Goal: Task Accomplishment & Management: Complete application form

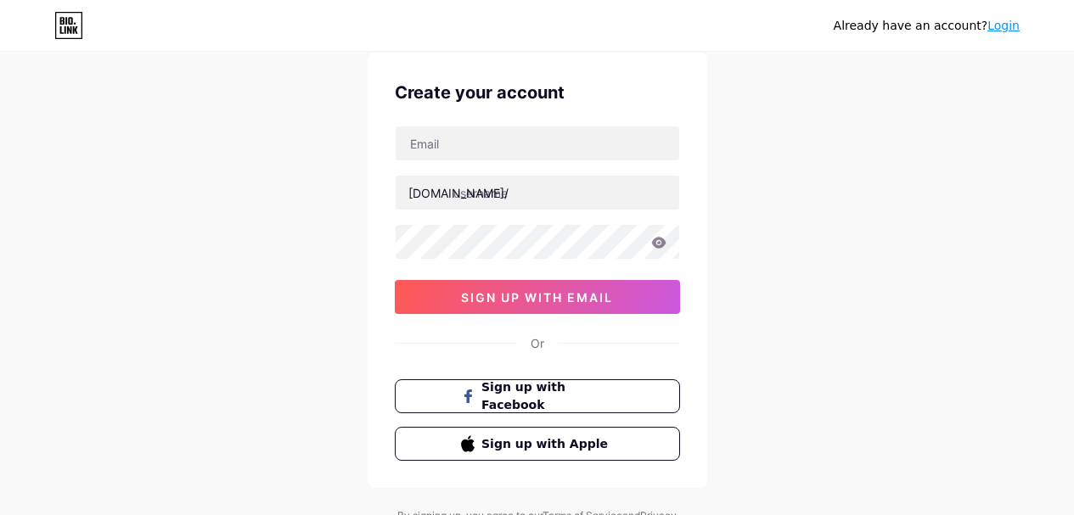
scroll to position [85, 0]
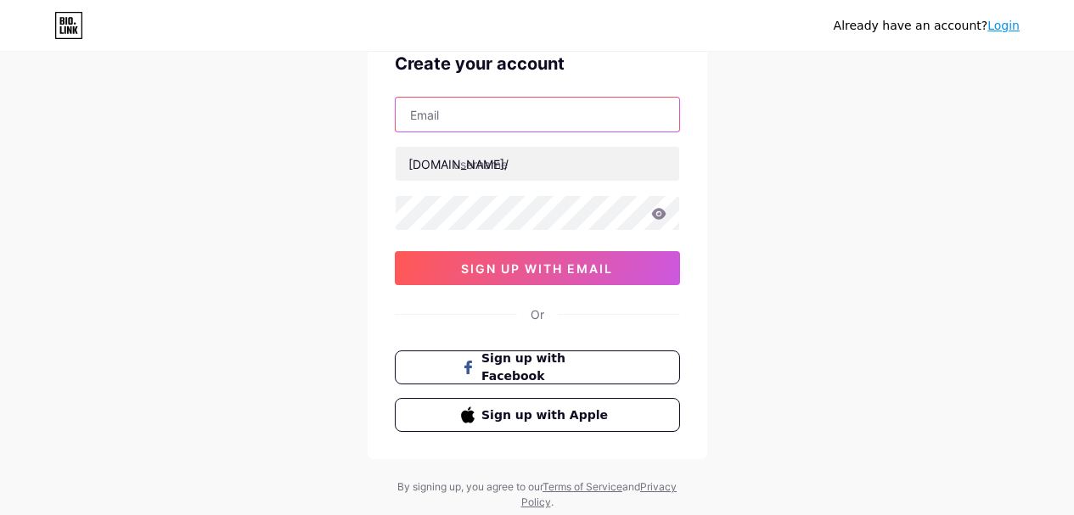
click at [513, 109] on input "text" at bounding box center [537, 115] width 283 height 34
type input "[EMAIL_ADDRESS][DOMAIN_NAME]"
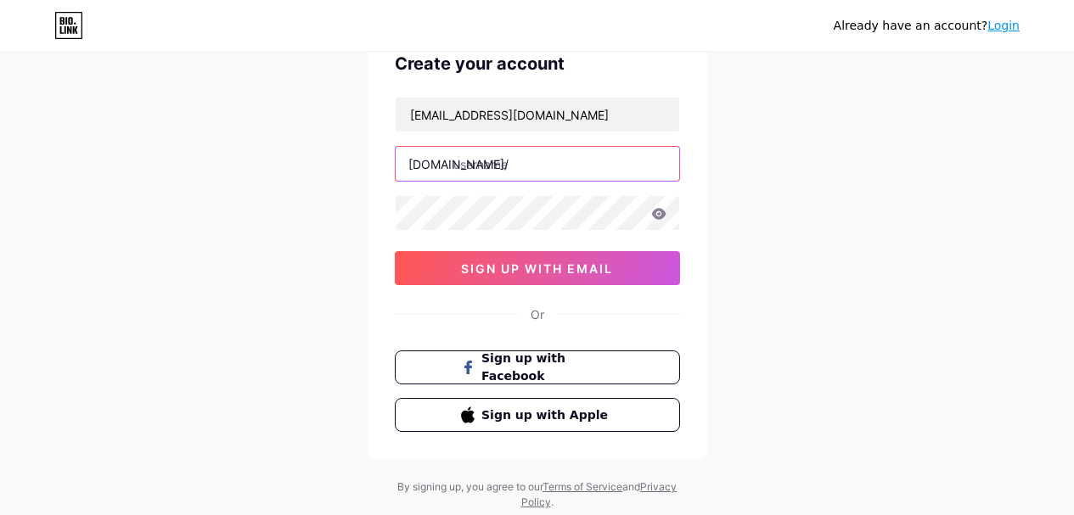
click at [484, 168] on input "text" at bounding box center [537, 164] width 283 height 34
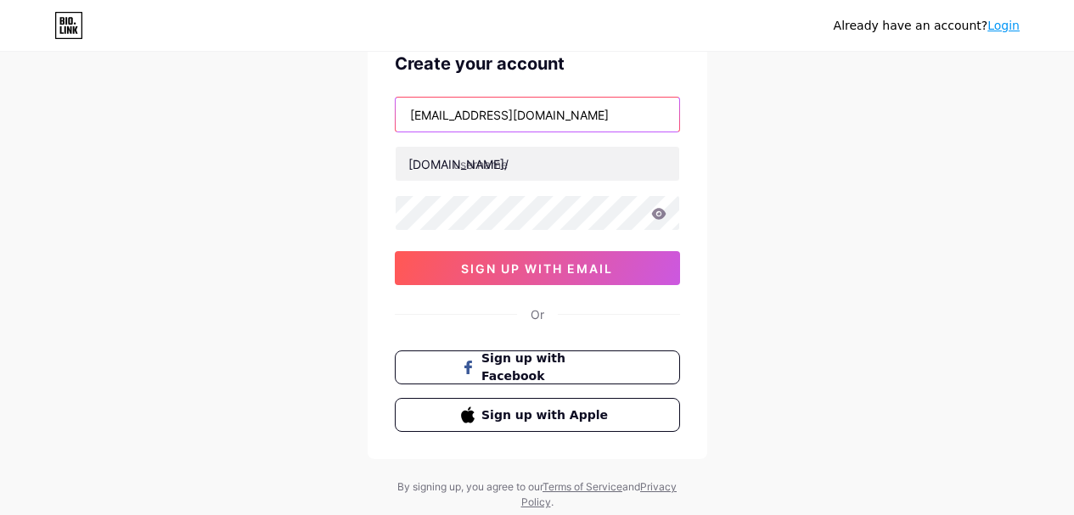
click at [415, 109] on input "[EMAIL_ADDRESS][DOMAIN_NAME]" at bounding box center [537, 115] width 283 height 34
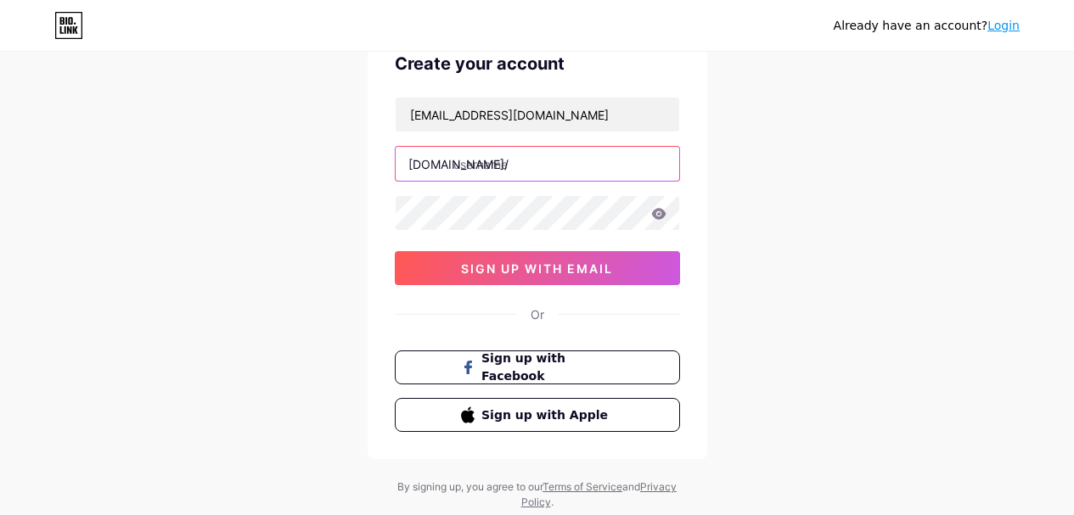
paste input "maggielongr"
click at [524, 162] on input "maggielongr" at bounding box center [537, 164] width 283 height 34
type input "maggielongr"
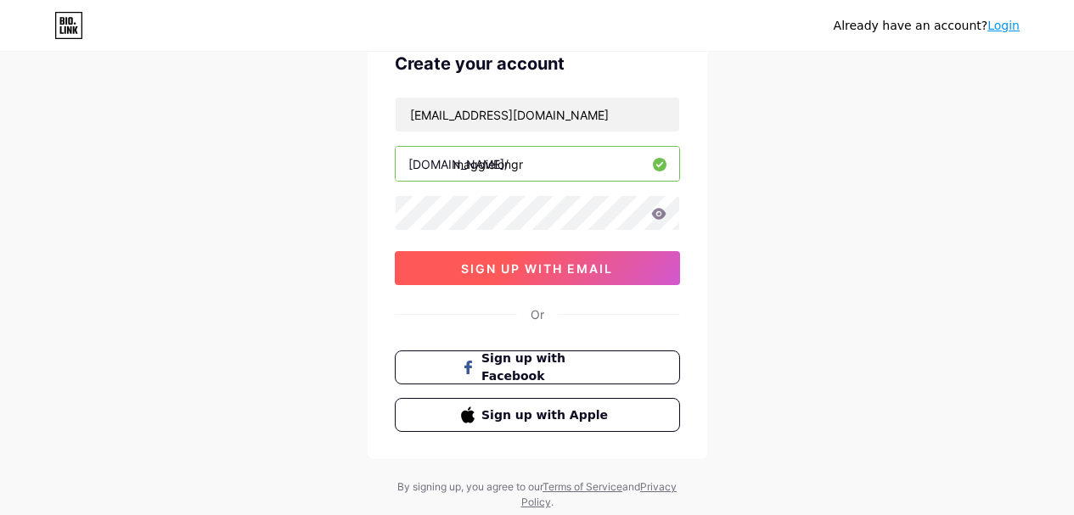
click at [429, 261] on button "sign up with email" at bounding box center [537, 268] width 285 height 34
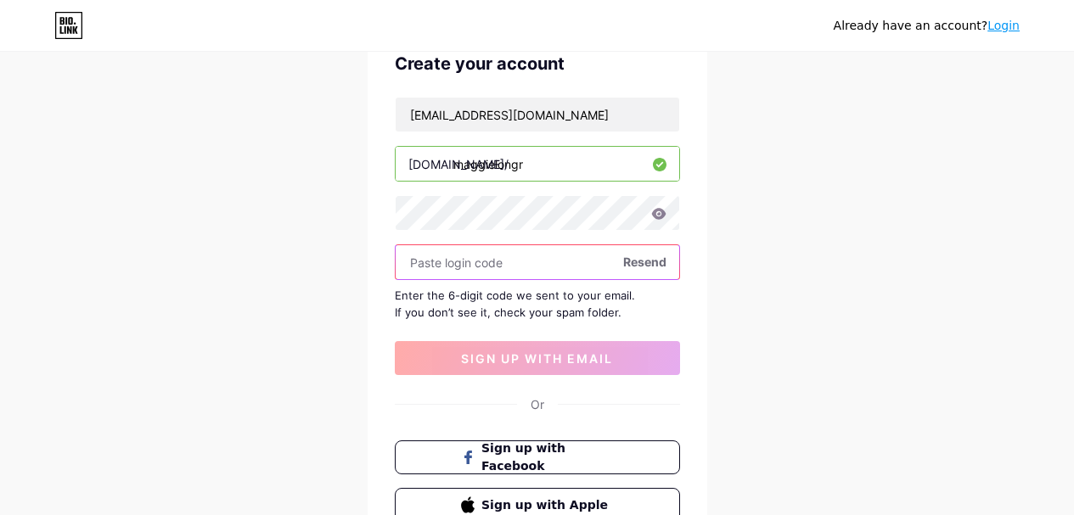
paste input "781433"
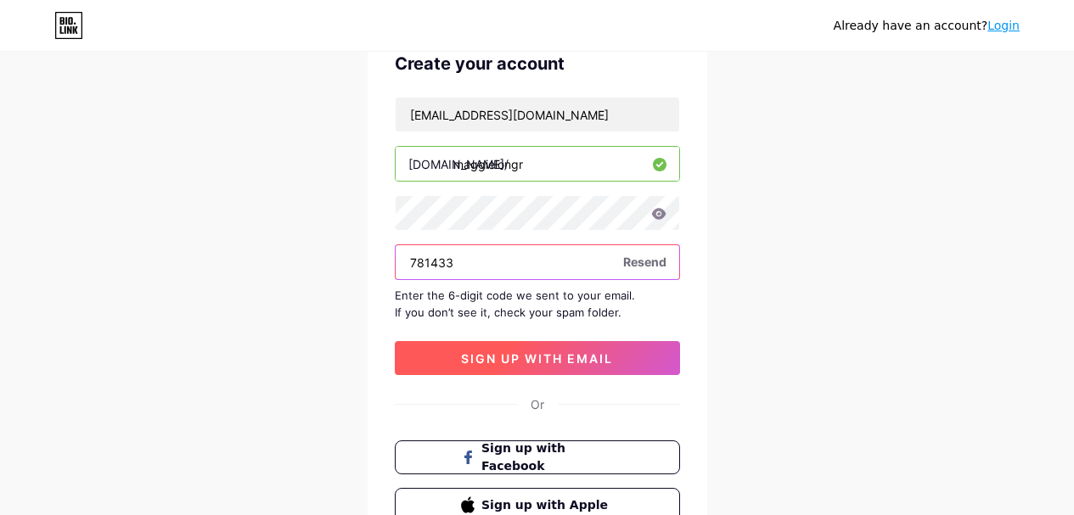
type input "781433"
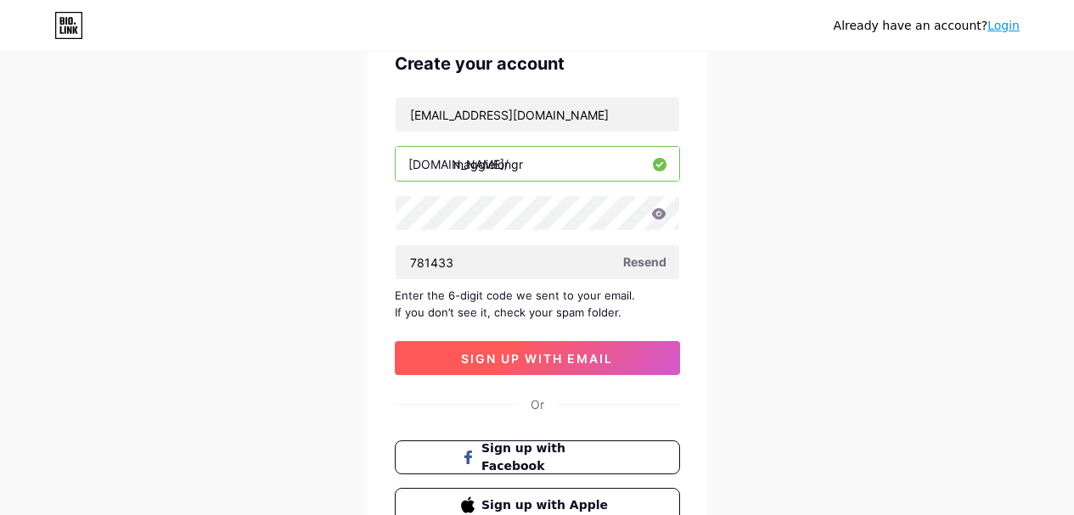
click at [458, 348] on button "sign up with email" at bounding box center [537, 358] width 285 height 34
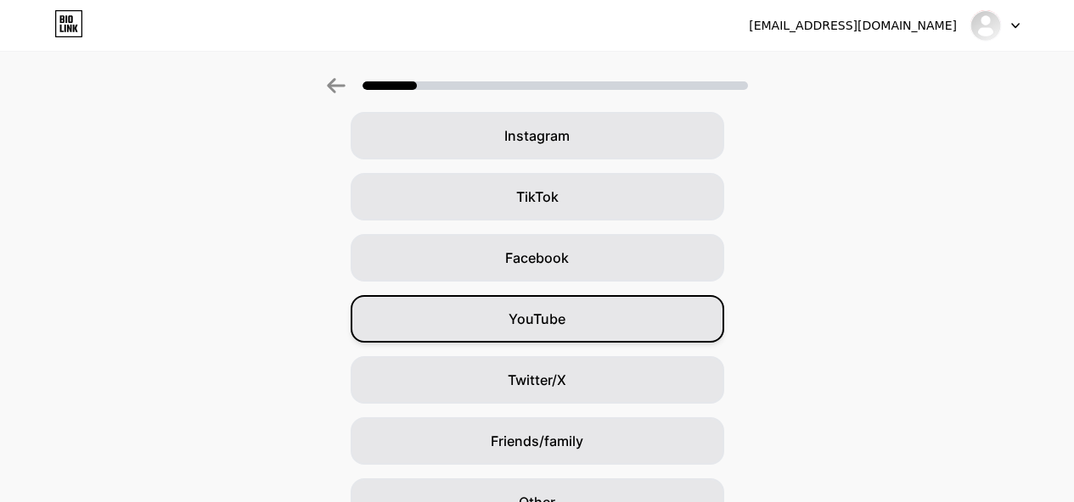
scroll to position [229, 0]
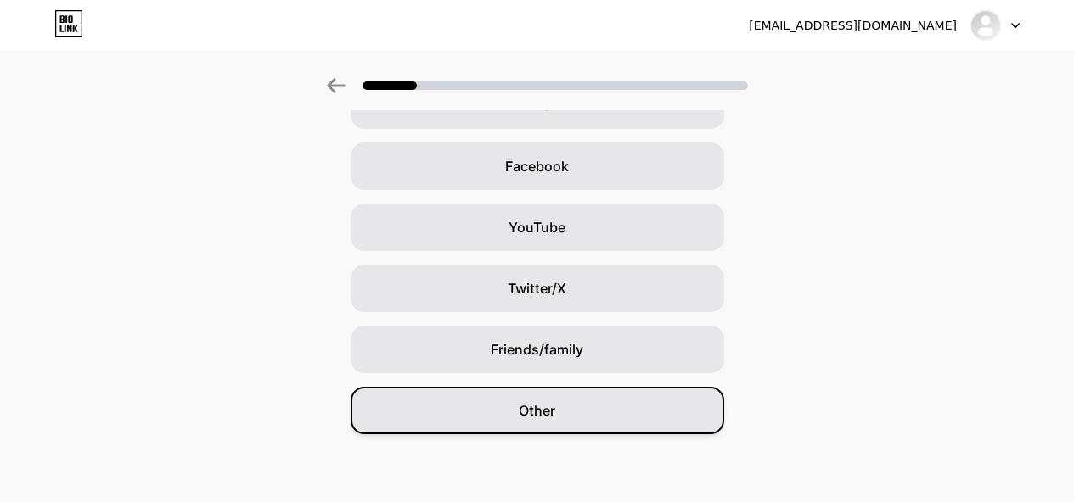
click at [588, 397] on div "Other" at bounding box center [537, 411] width 373 height 48
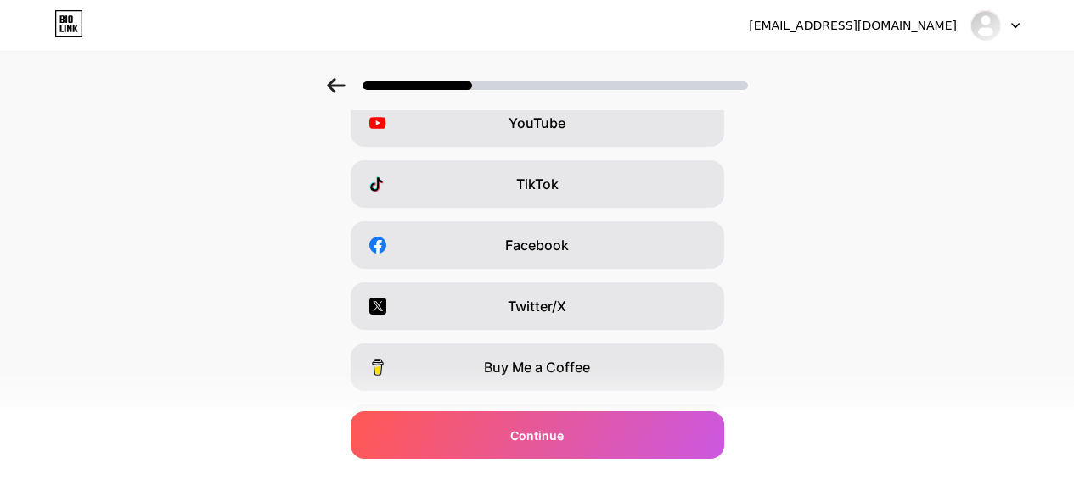
scroll to position [314, 0]
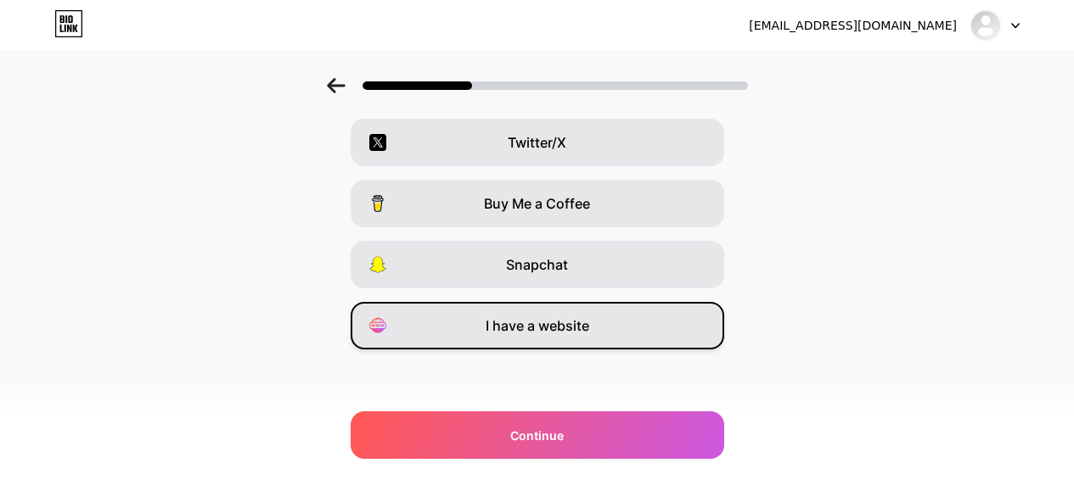
click at [545, 317] on span "I have a website" at bounding box center [537, 326] width 104 height 20
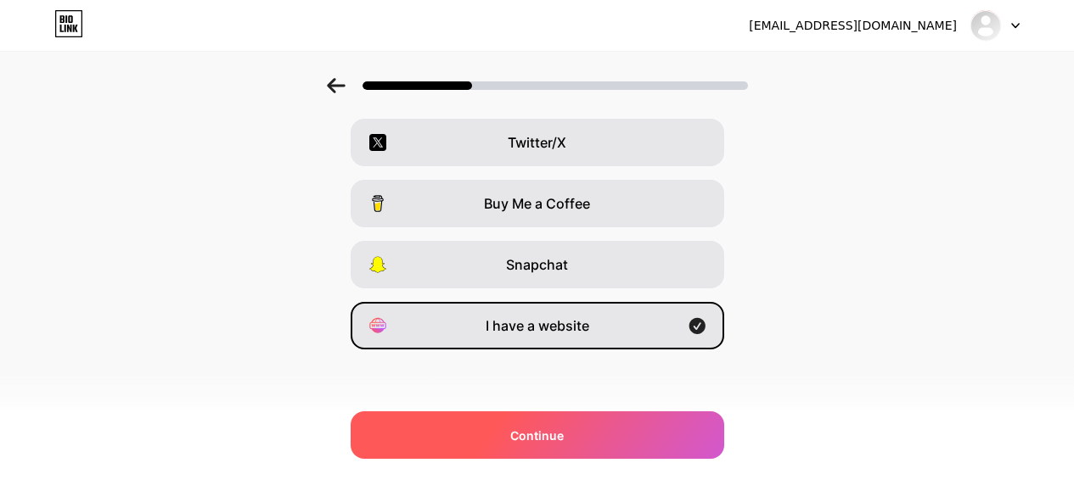
click at [519, 451] on div "Continue" at bounding box center [537, 436] width 373 height 48
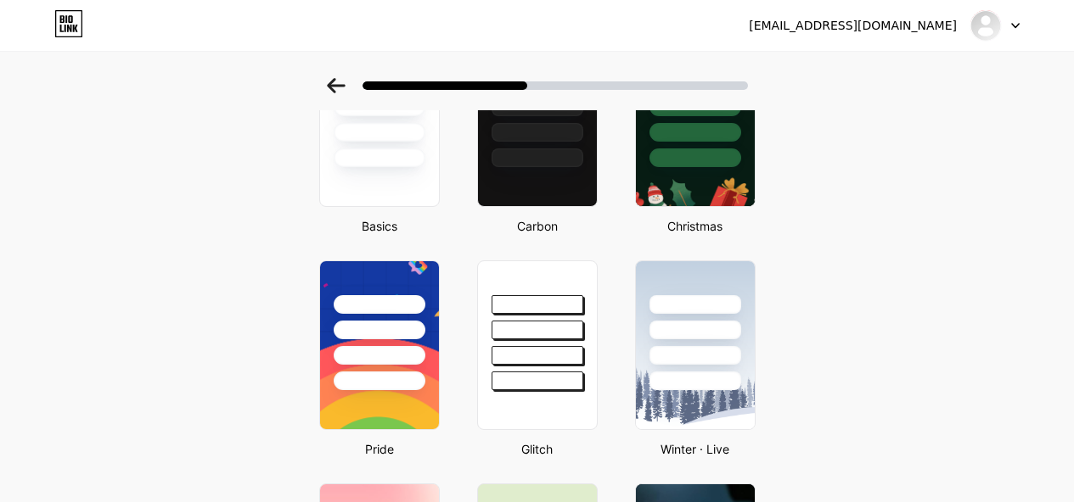
scroll to position [0, 0]
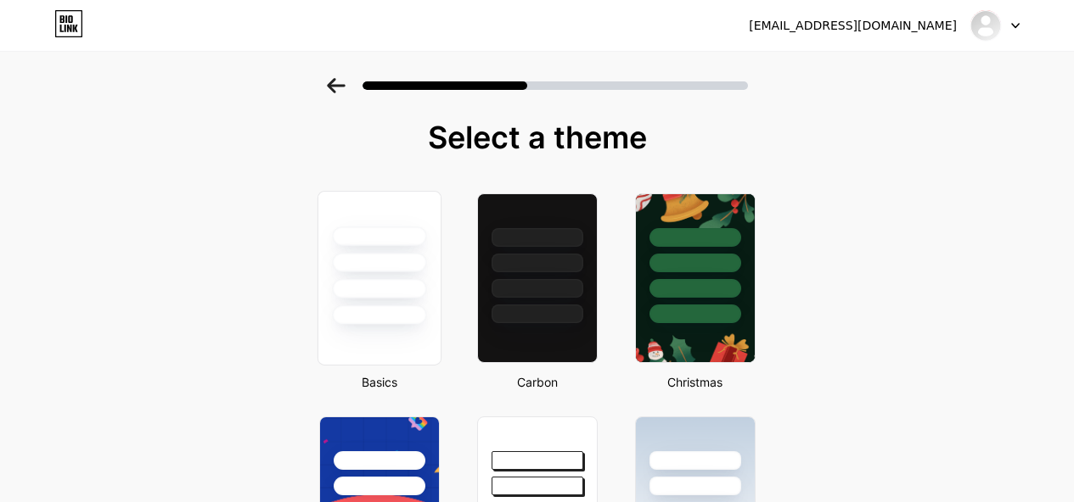
click at [394, 225] on div at bounding box center [378, 258] width 122 height 133
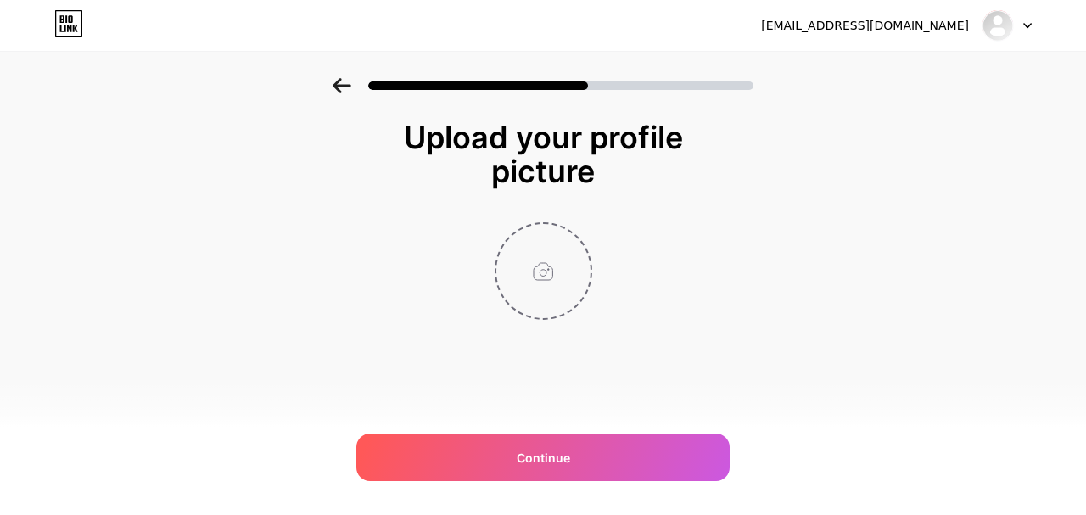
click at [571, 278] on input "file" at bounding box center [544, 271] width 94 height 94
type input "C:\fakepath\download (83).jpg"
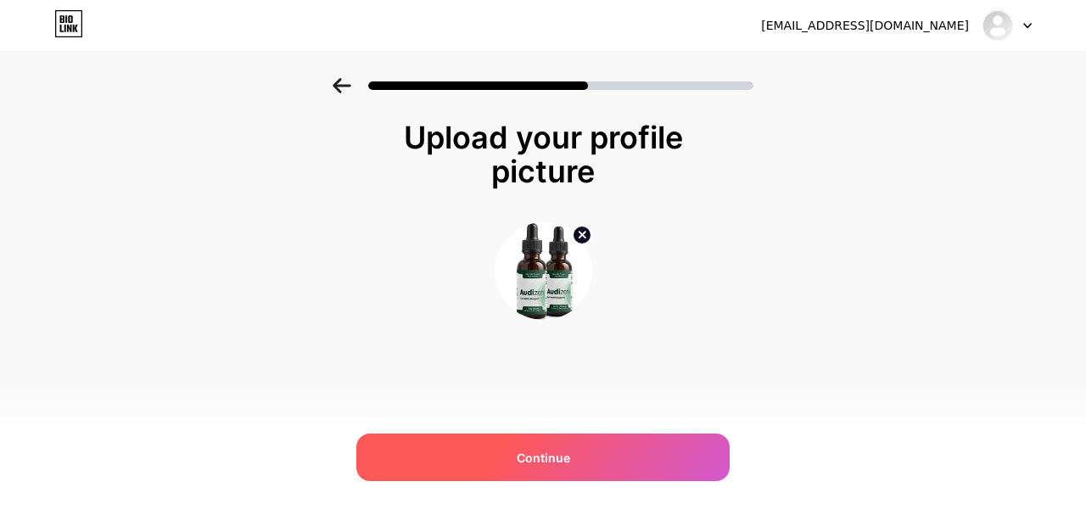
click at [568, 476] on div "Continue" at bounding box center [542, 458] width 373 height 48
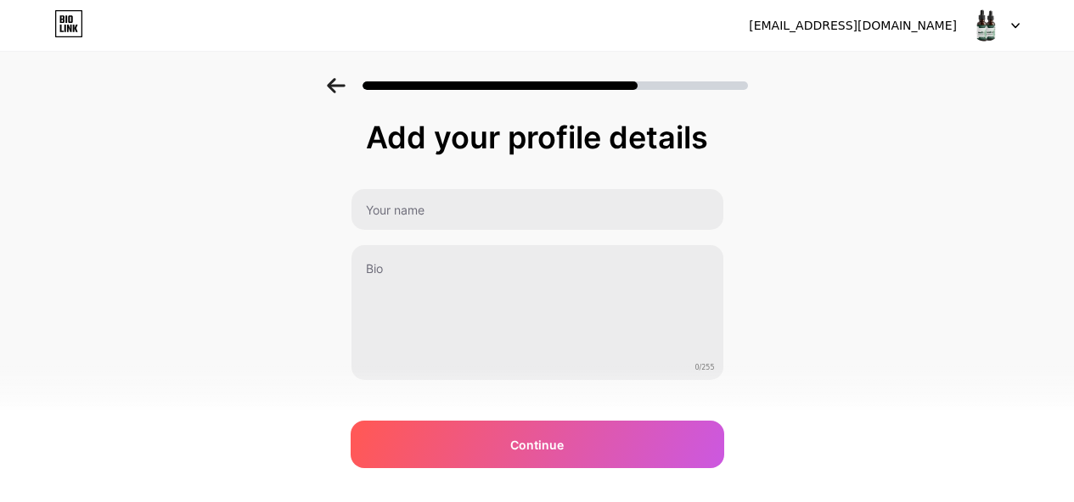
click at [467, 237] on div "0/255" at bounding box center [537, 284] width 373 height 193
click at [479, 187] on div "Add your profile details 0/255 Continue Error" at bounding box center [537, 251] width 373 height 261
click at [478, 188] on div "Add your profile details 0/255 Continue Error" at bounding box center [537, 251] width 373 height 261
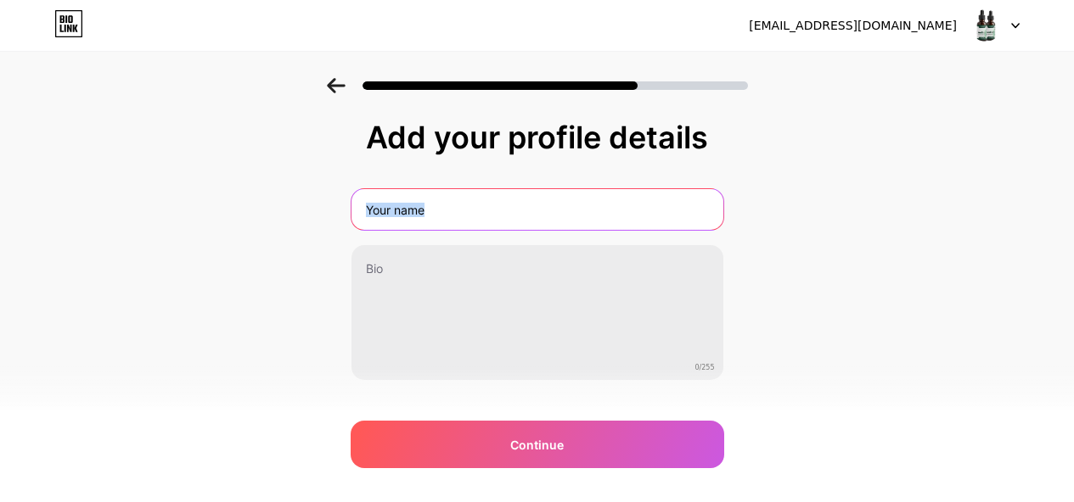
click at [478, 194] on input "text" at bounding box center [537, 209] width 372 height 41
click at [478, 205] on input "text" at bounding box center [537, 209] width 372 height 41
type input "Audizen Drops: Natural Support for Sharper Hearing and Ear Health The Science B…"
drag, startPoint x: 677, startPoint y: 216, endPoint x: 901, endPoint y: 220, distance: 223.2
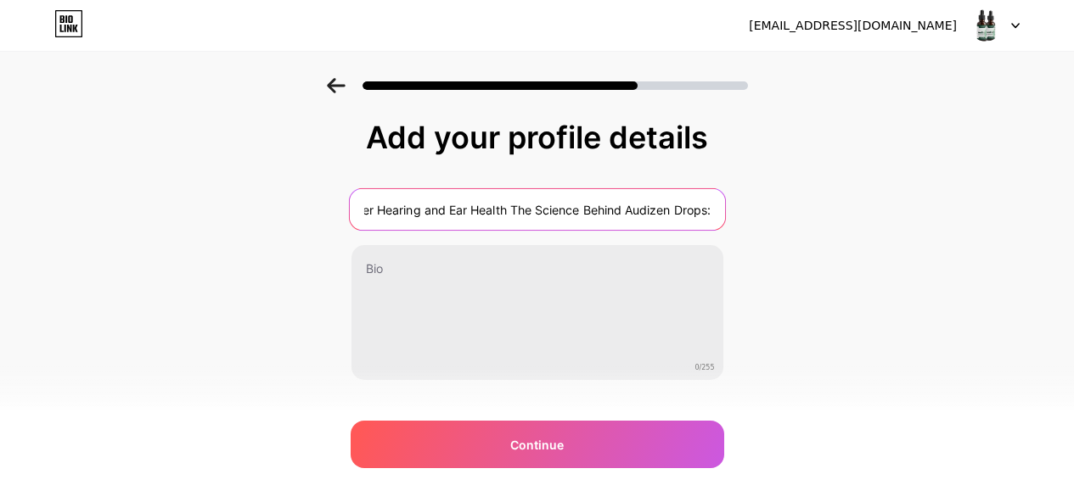
click at [901, 220] on div "Add your profile details Audizen Drops: Natural Support for Sharper Hearing and…" at bounding box center [537, 272] width 1074 height 388
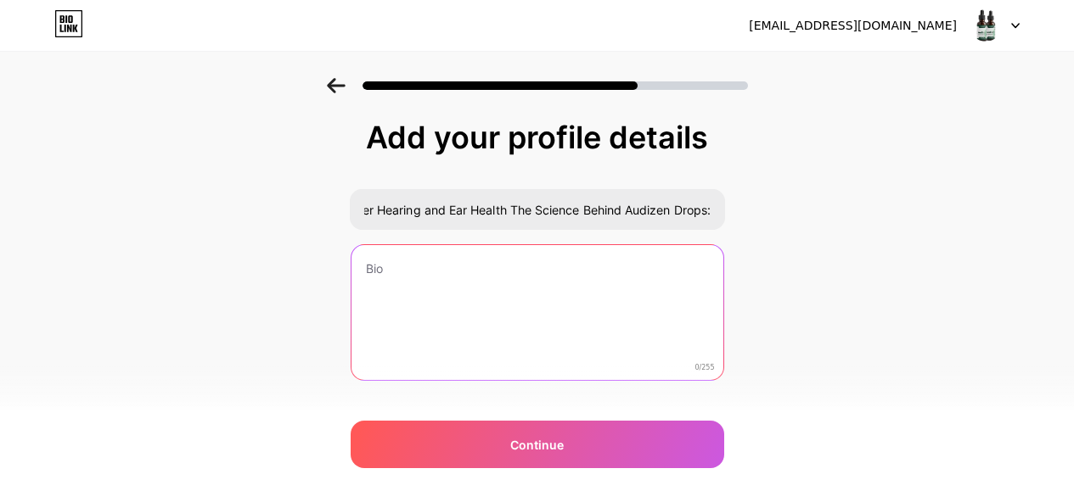
scroll to position [0, 0]
click at [532, 285] on textarea at bounding box center [537, 313] width 372 height 137
paste textarea "In today’s fast-paced world, maintaining optimal ear health is often overlooked…"
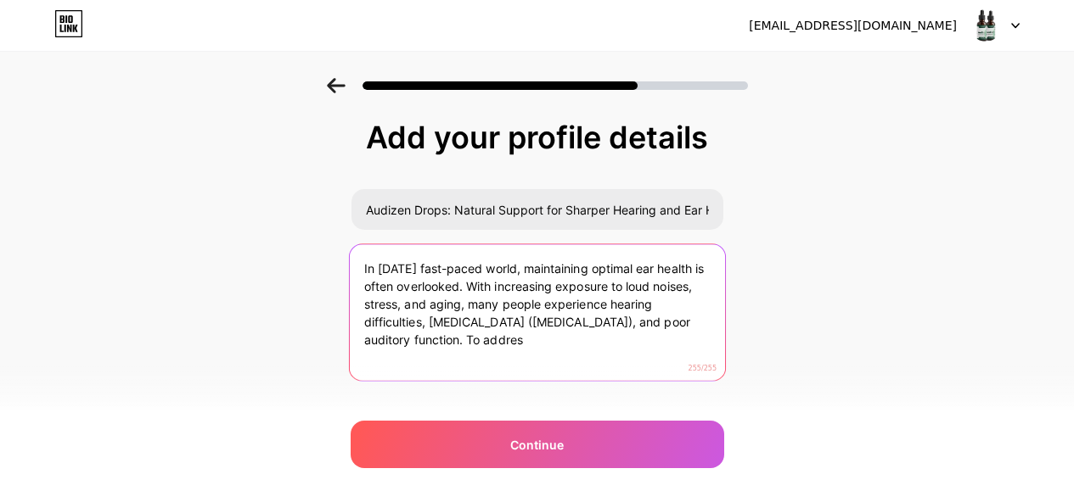
drag, startPoint x: 425, startPoint y: 338, endPoint x: 893, endPoint y: 347, distance: 467.8
click at [893, 347] on div "Add your profile details Audizen Drops: Natural Support for Sharper Hearing and…" at bounding box center [537, 272] width 1074 height 388
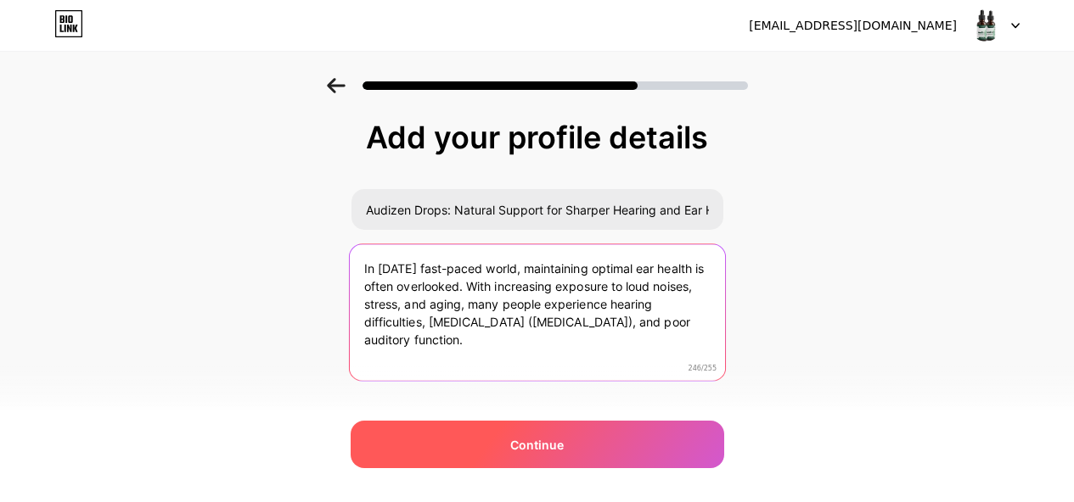
type textarea "In today’s fast-paced world, maintaining optimal ear health is often overlooked…"
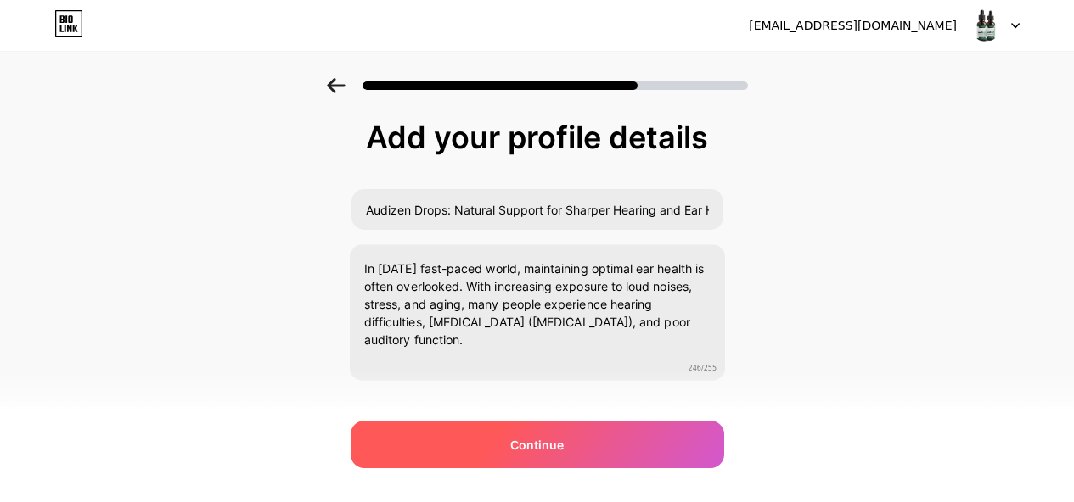
click at [627, 443] on div "Continue" at bounding box center [537, 445] width 373 height 48
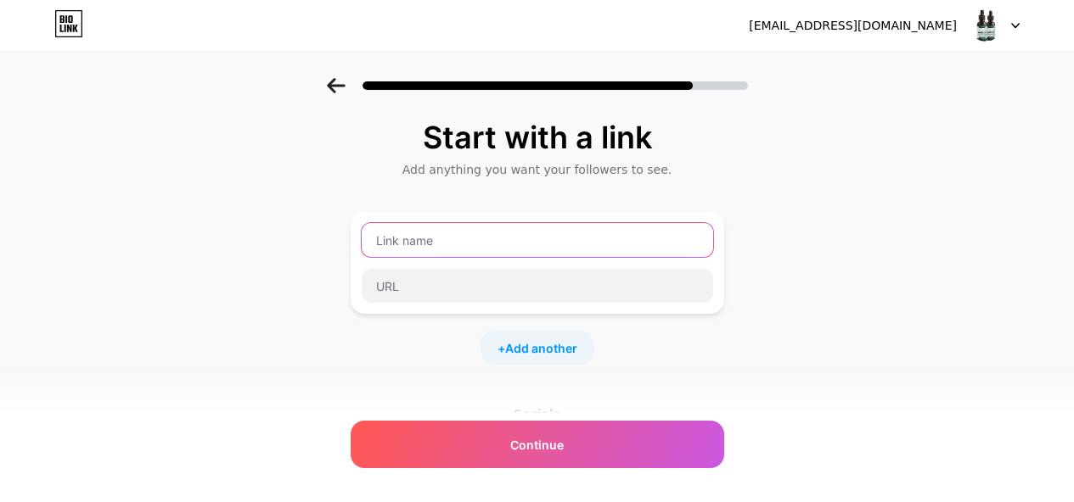
click at [442, 238] on input "text" at bounding box center [537, 240] width 351 height 34
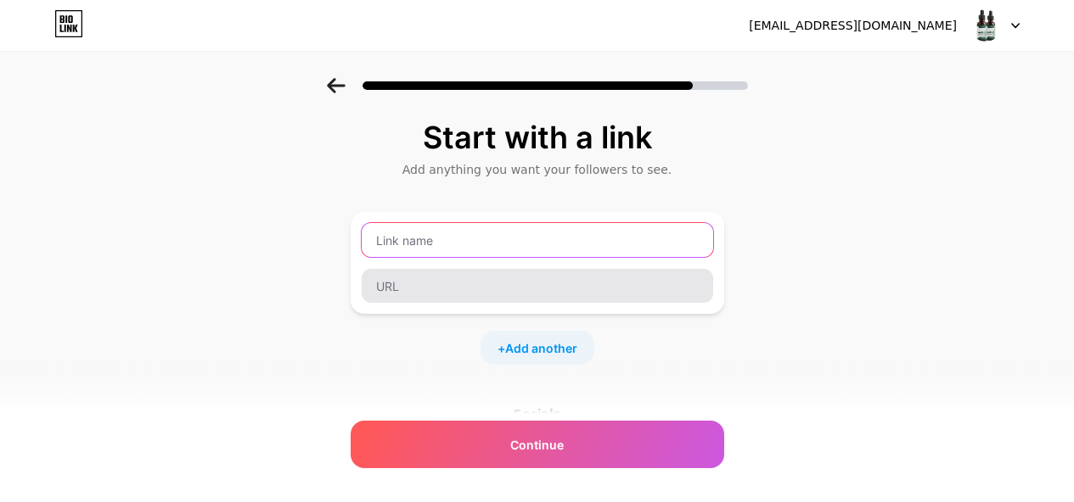
paste input "Official Website"
type input "Official Website"
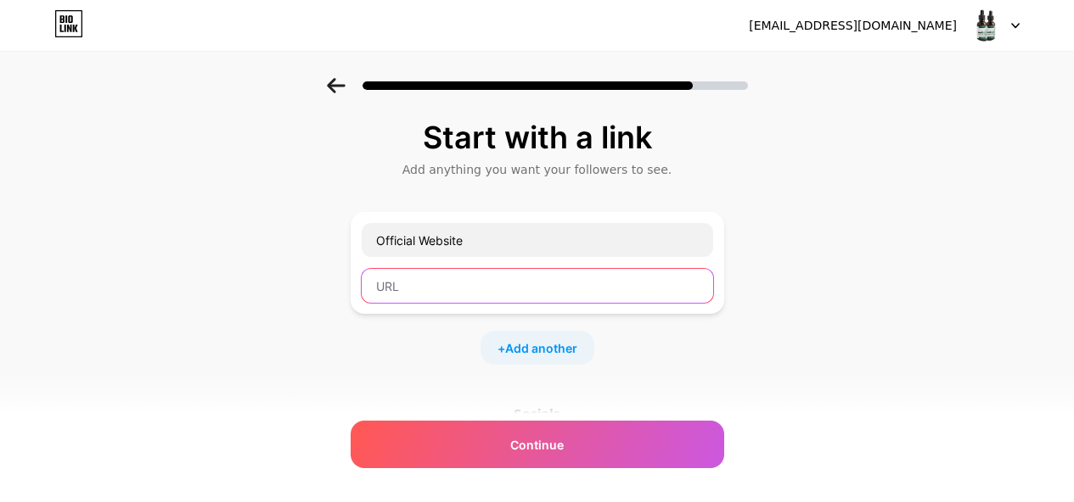
click at [425, 285] on input "text" at bounding box center [537, 286] width 351 height 34
paste input "https://finance.yahoo.com/news/audizen-drops-officially-launched-natural-175100…"
type input "https://finance.yahoo.com/news/audizen-drops-officially-launched-natural-175100…"
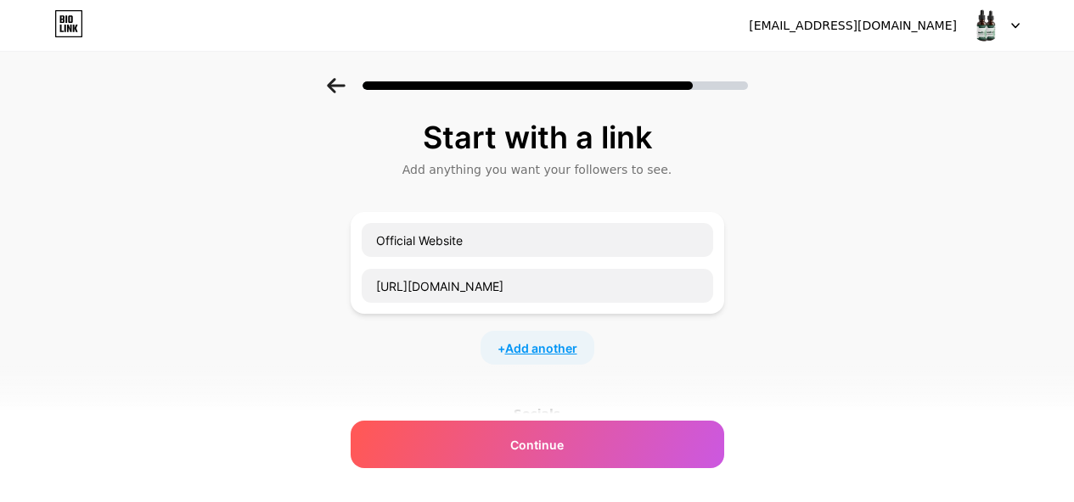
click at [537, 349] on span "Add another" at bounding box center [541, 349] width 72 height 18
click at [496, 364] on input "text" at bounding box center [537, 359] width 351 height 34
paste input "visit here"
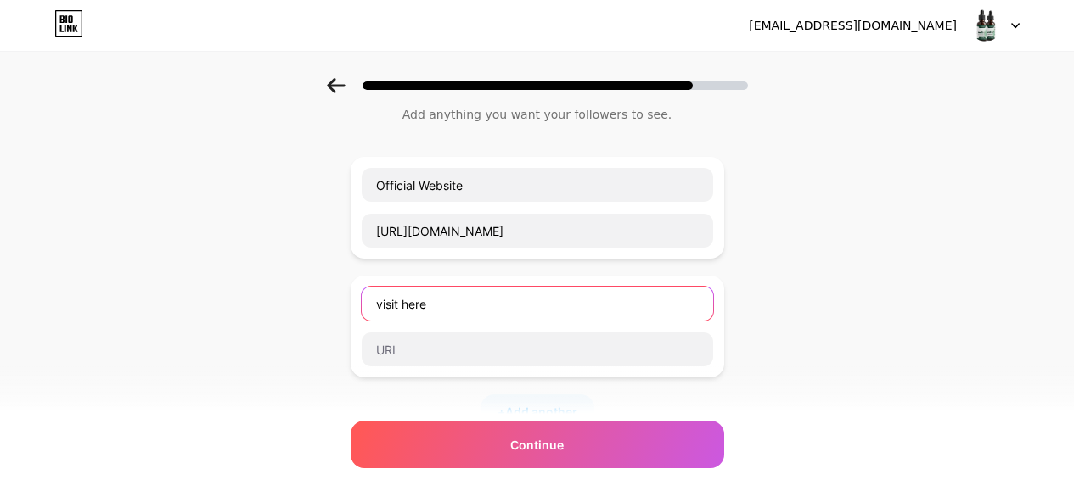
scroll to position [85, 0]
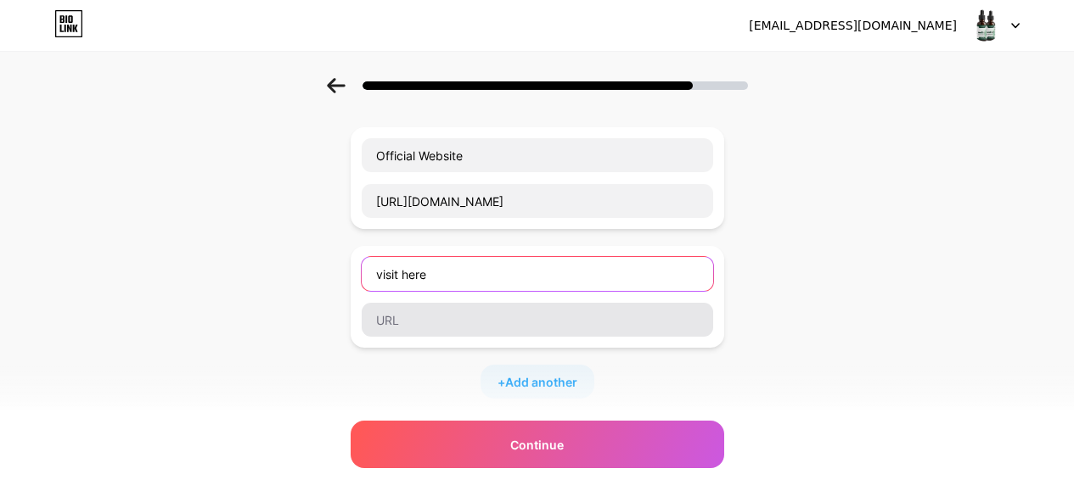
type input "visit here"
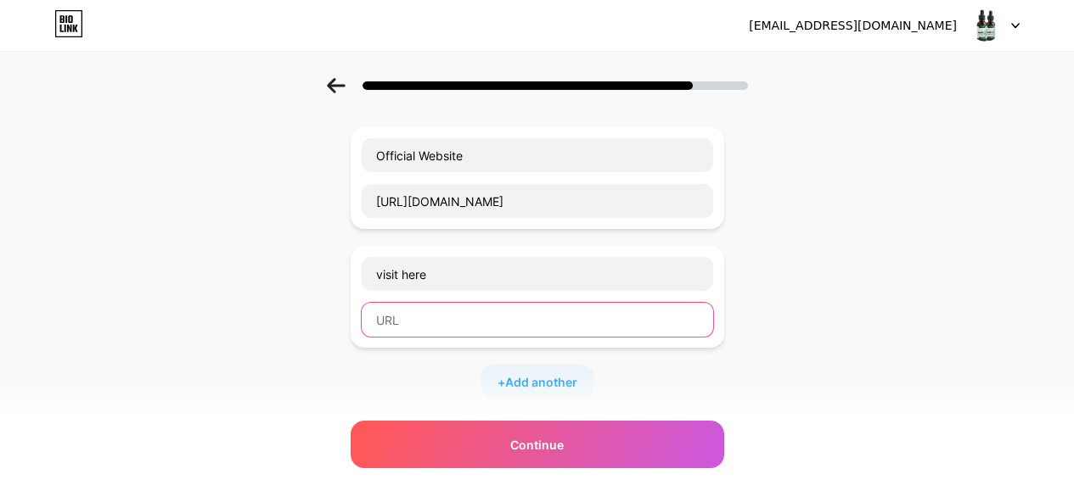
click at [436, 335] on input "text" at bounding box center [537, 320] width 351 height 34
paste input "https://www.globenewswire.com/news-release/2025/08/02/3126197/0/en/Audizen-Drop…"
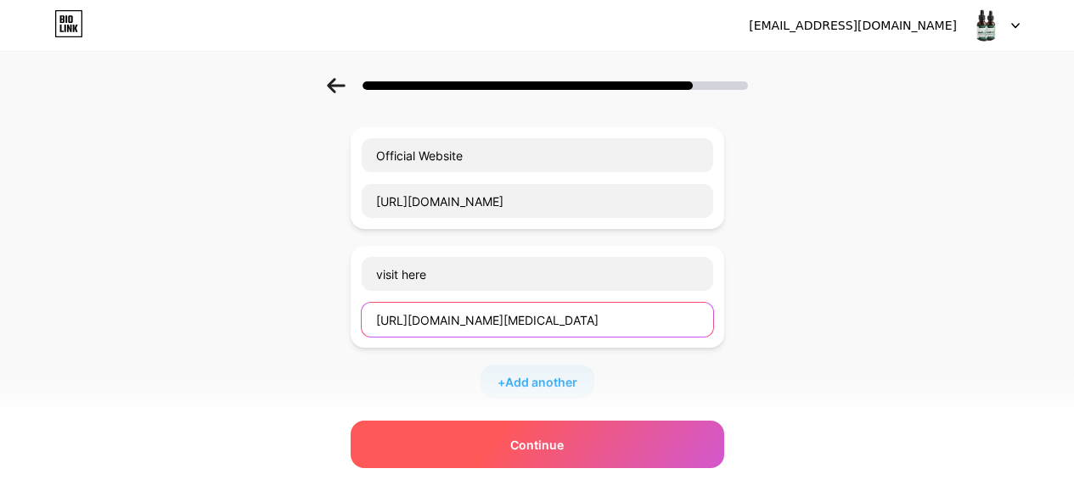
type input "https://www.globenewswire.com/news-release/2025/08/02/3126197/0/en/Audizen-Drop…"
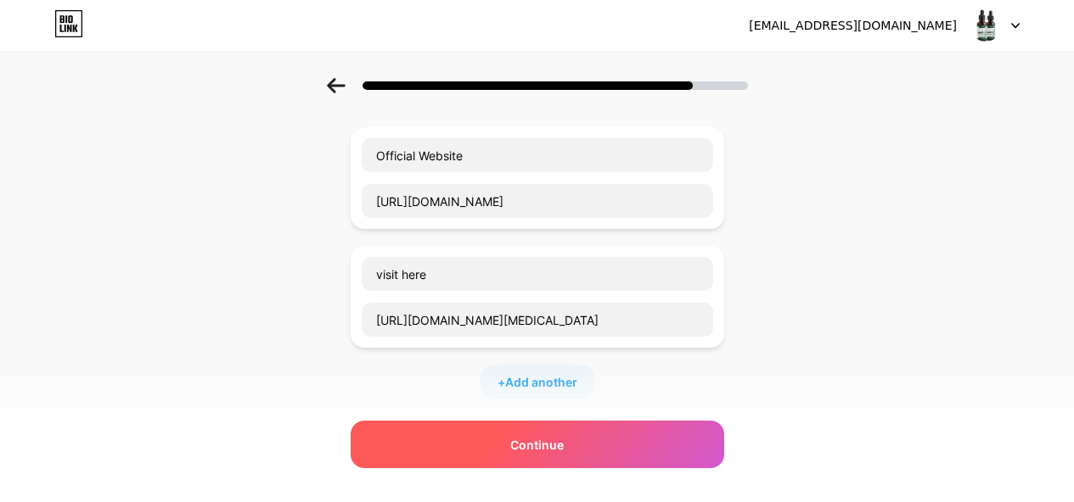
scroll to position [0, 0]
click at [470, 435] on div "Continue" at bounding box center [537, 445] width 373 height 48
